Goal: Information Seeking & Learning: Get advice/opinions

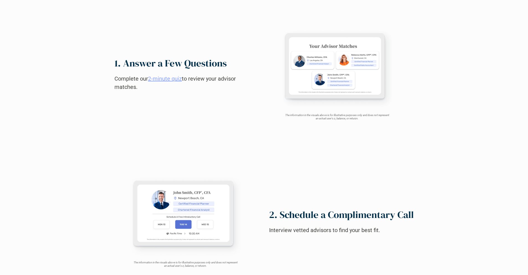
scroll to position [550, 0]
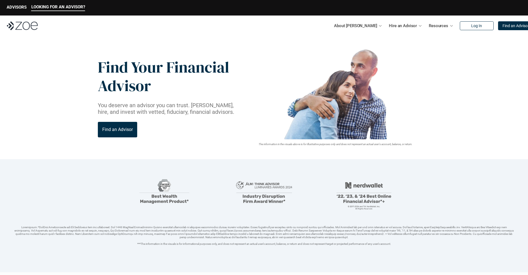
click at [22, 26] on img at bounding box center [22, 25] width 31 height 9
click at [503, 26] on p "Find an Advisor" at bounding box center [515, 26] width 27 height 5
